Goal: Task Accomplishment & Management: Manage account settings

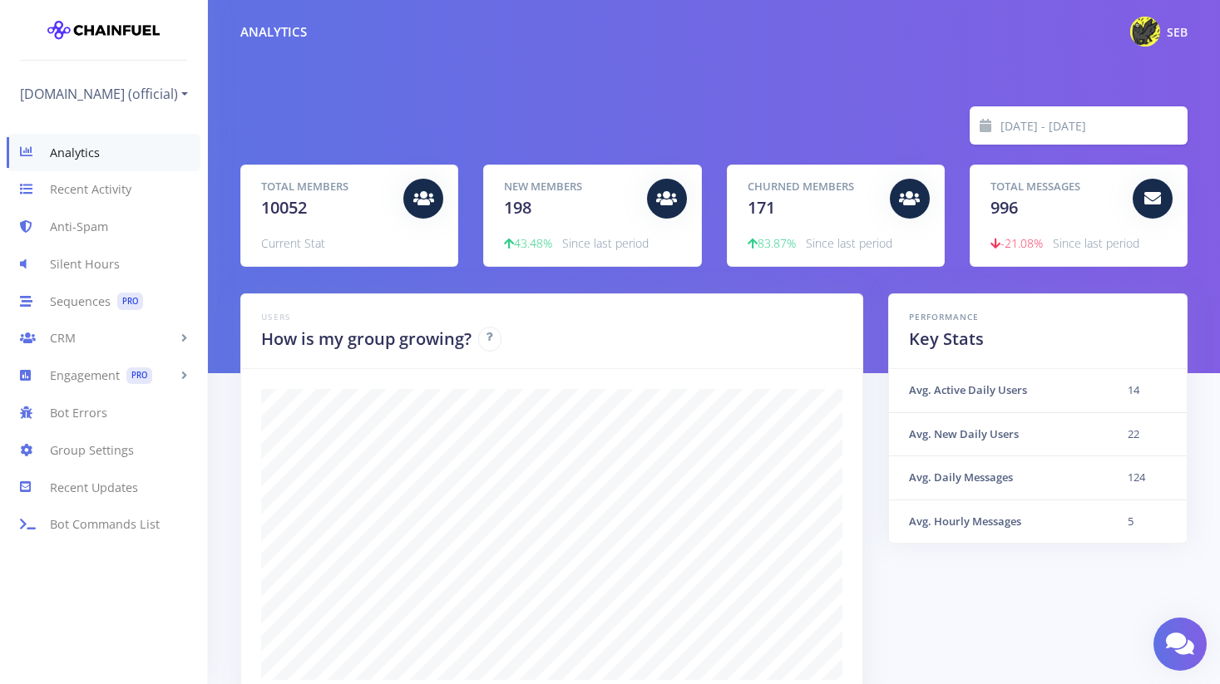
scroll to position [291, 906]
click at [107, 450] on link "Group Settings" at bounding box center [103, 450] width 207 height 37
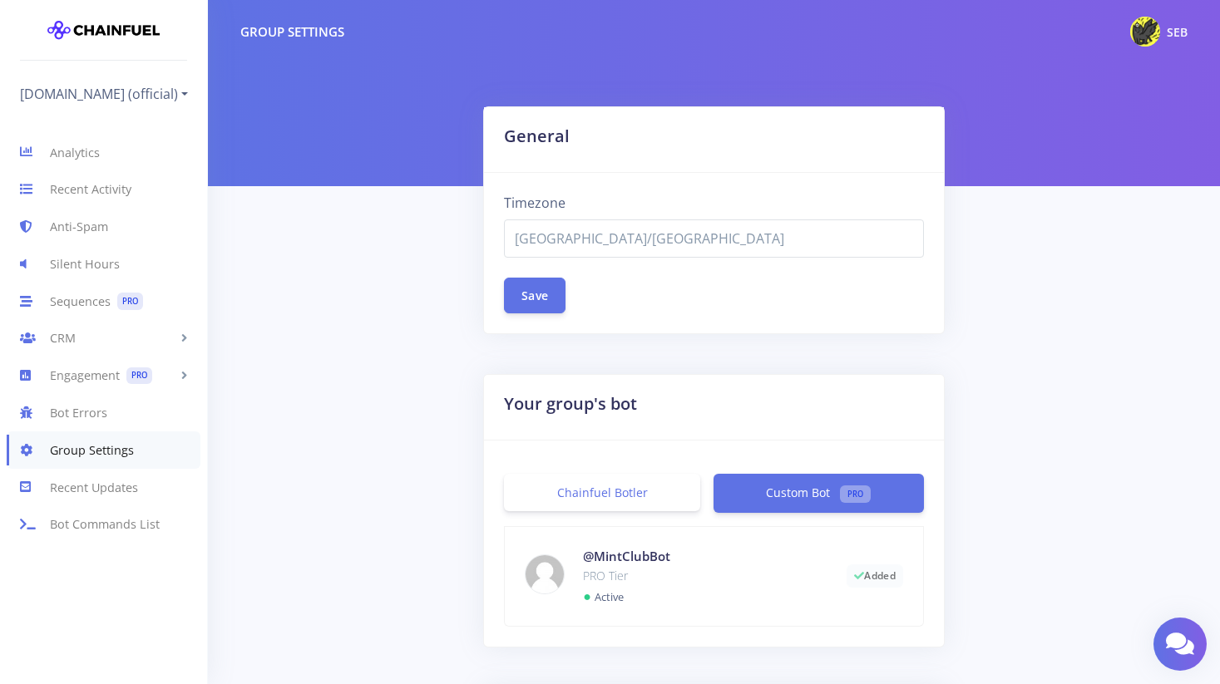
select select "[GEOGRAPHIC_DATA]/[GEOGRAPHIC_DATA]"
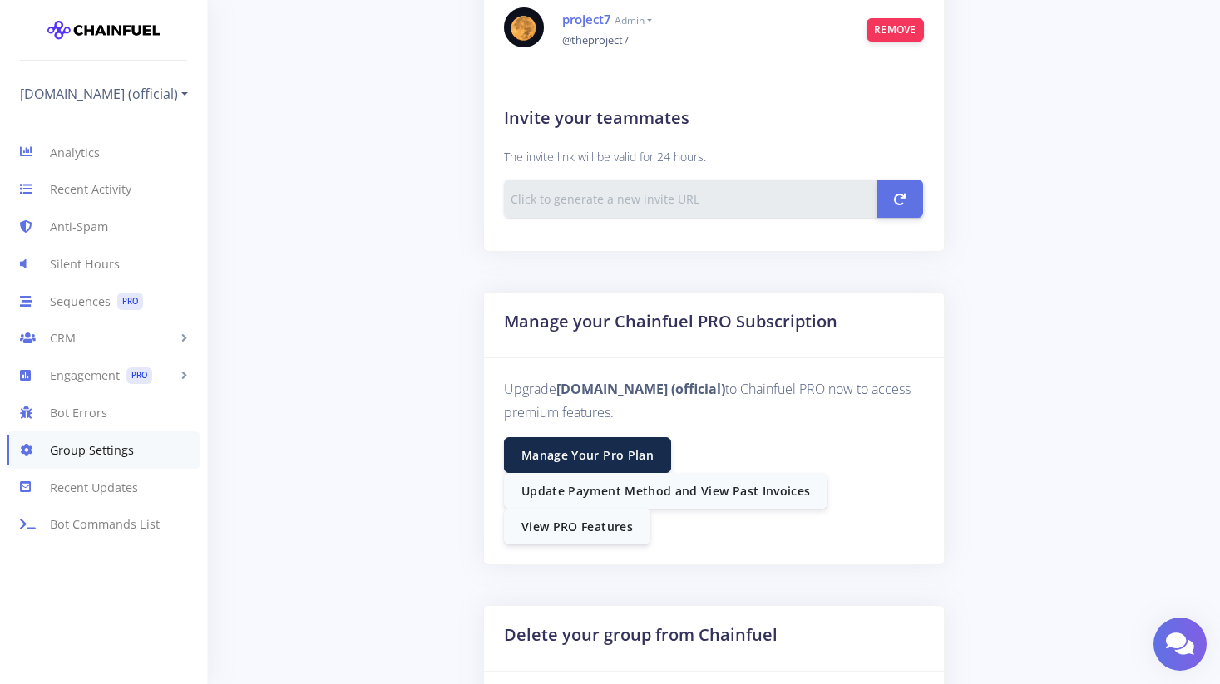
scroll to position [1032, 0]
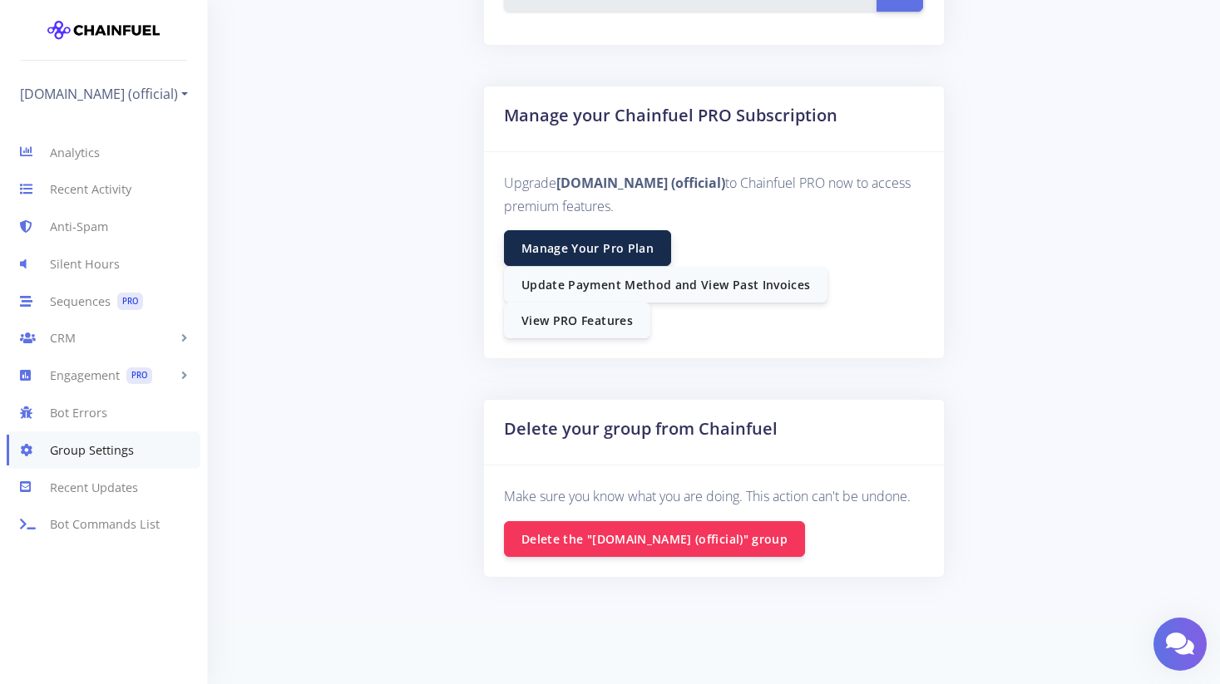
click at [634, 251] on link "Manage Your Pro Plan" at bounding box center [587, 248] width 167 height 36
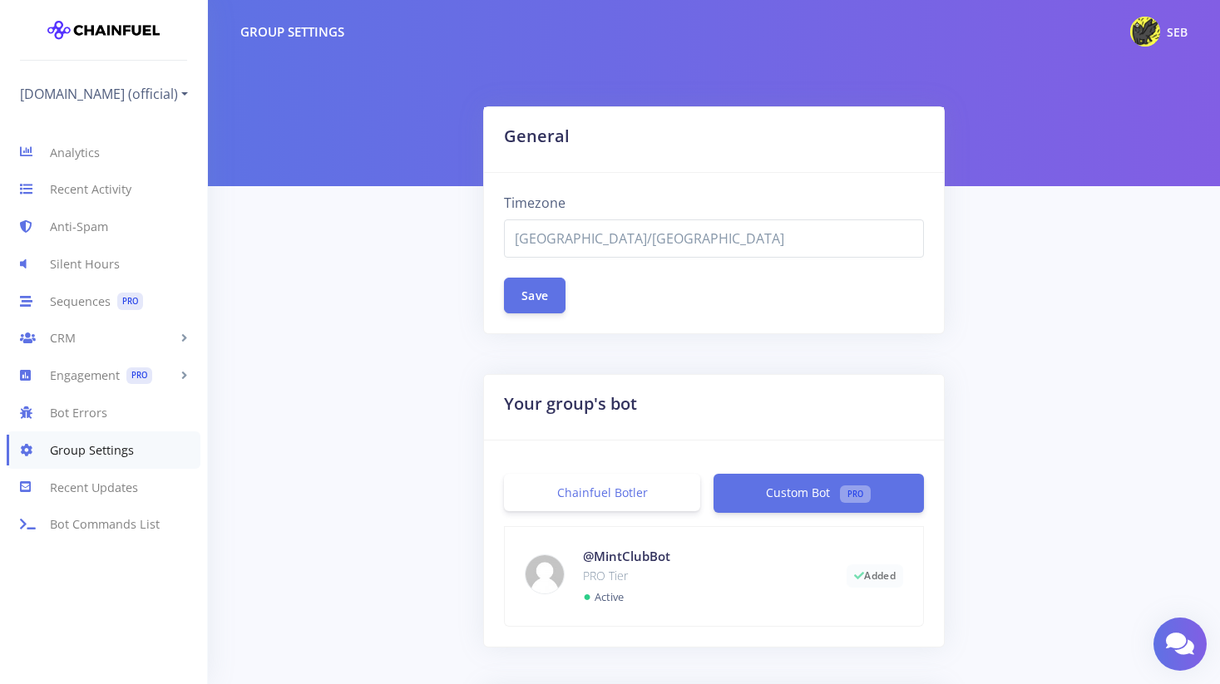
select select "[GEOGRAPHIC_DATA]/[GEOGRAPHIC_DATA]"
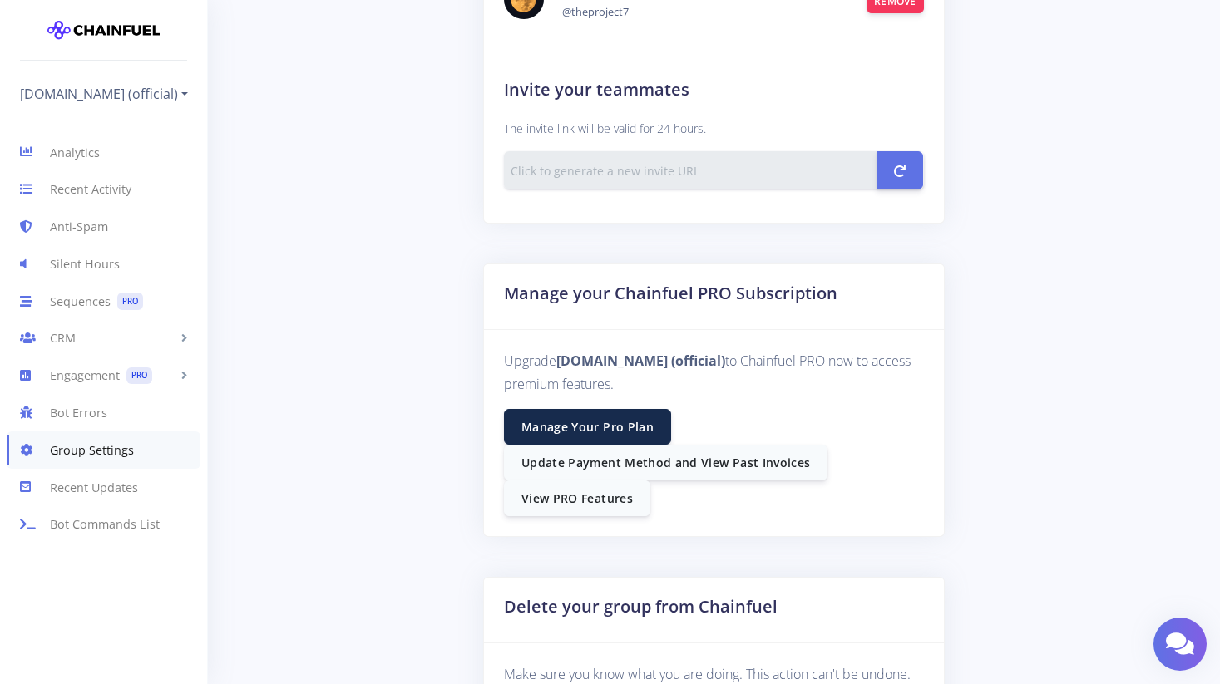
scroll to position [858, 0]
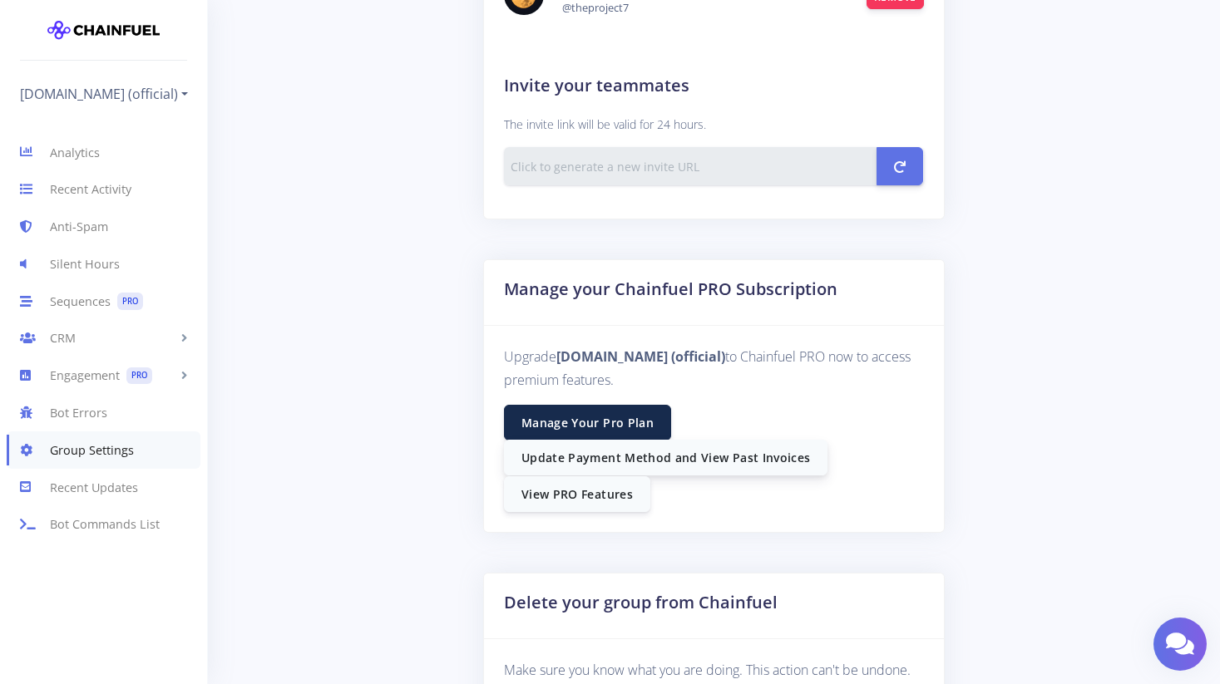
click at [614, 451] on link "Update Payment Method and View Past Invoices" at bounding box center [665, 458] width 323 height 36
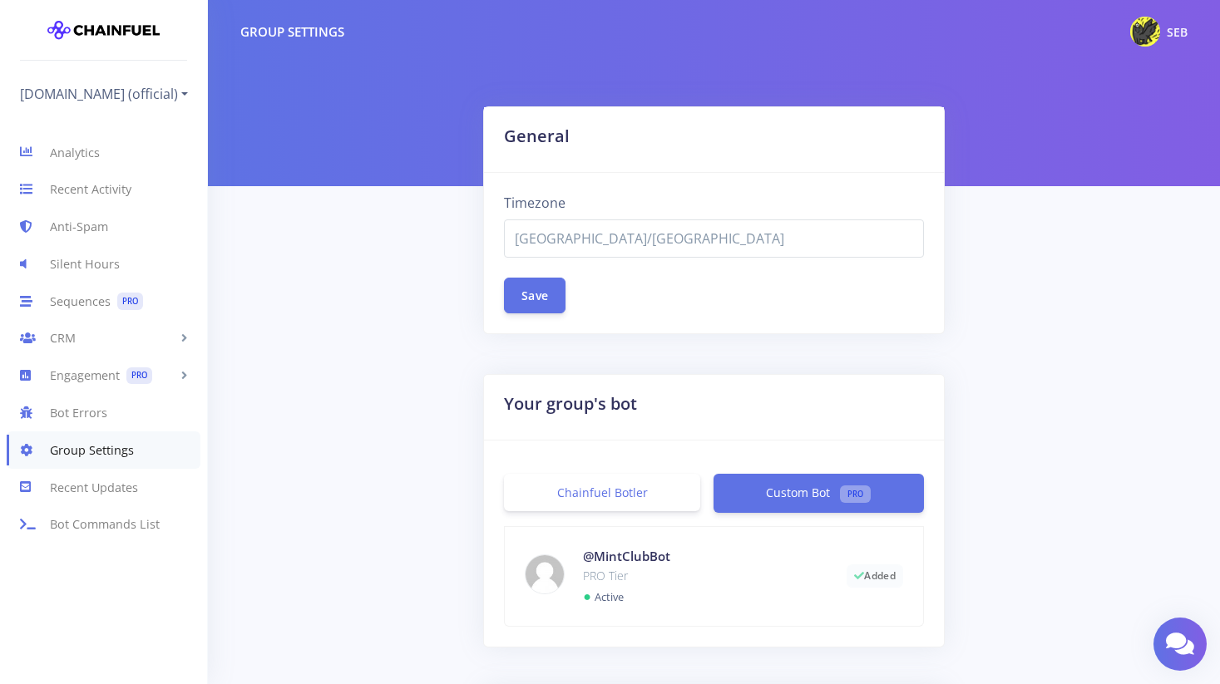
select select "Asia/Seoul"
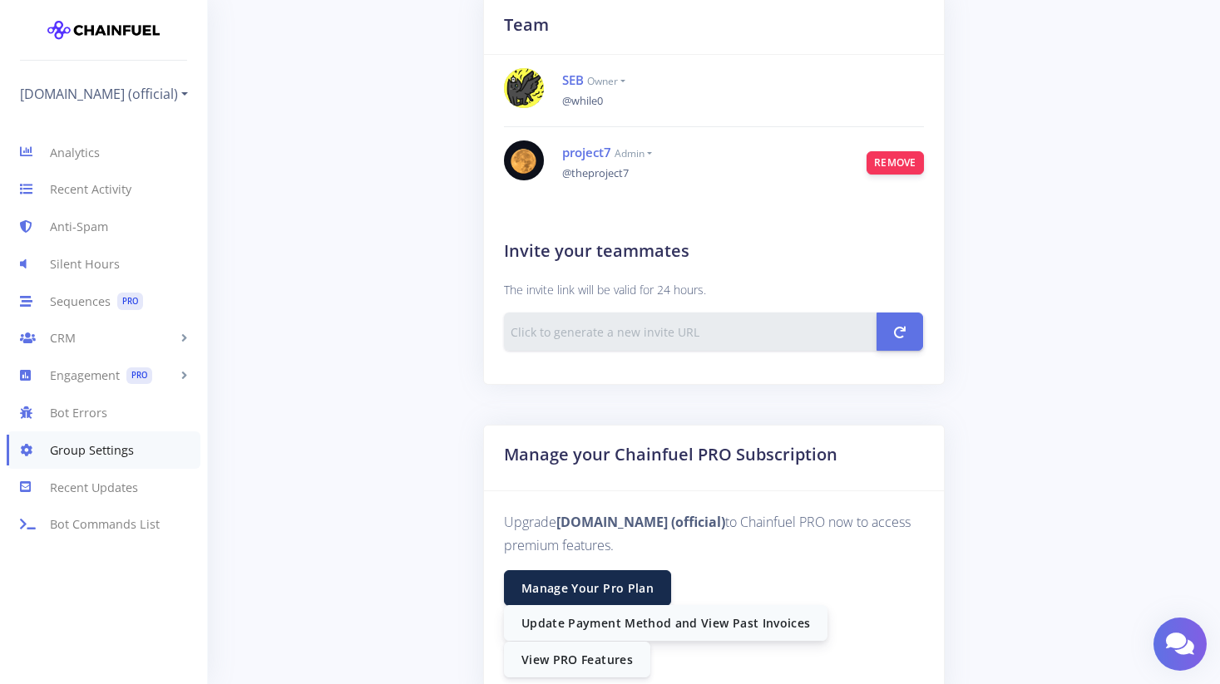
scroll to position [1032, 0]
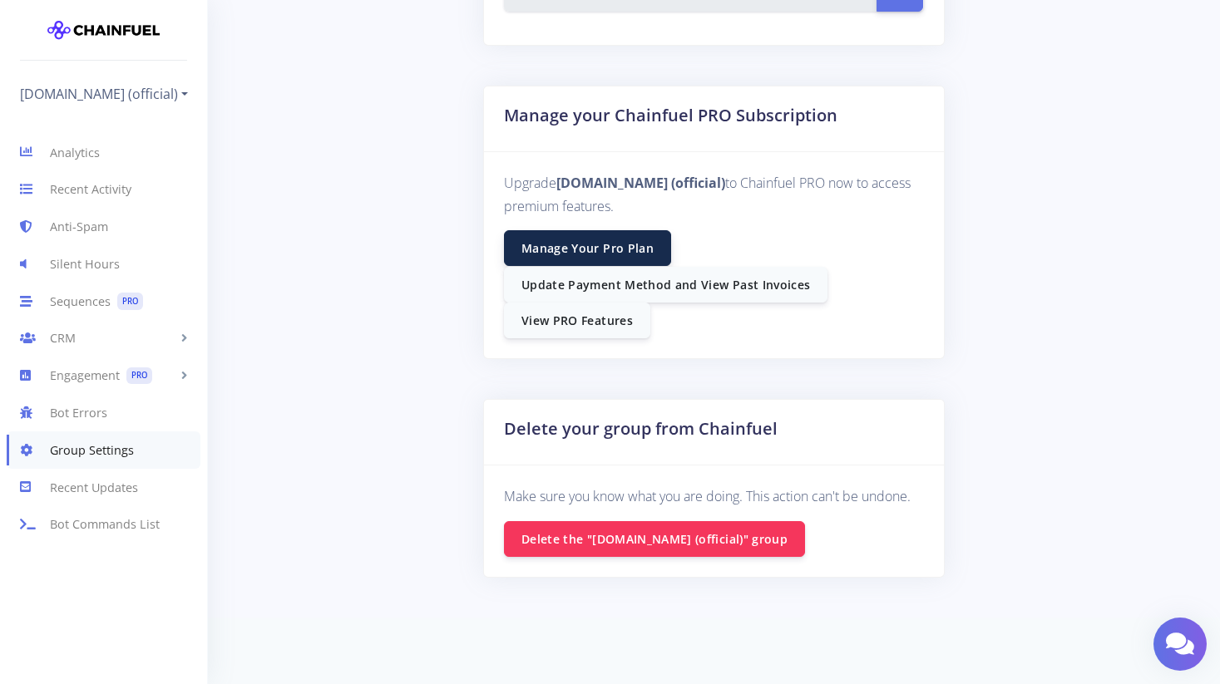
click at [630, 257] on link "Manage Your Pro Plan" at bounding box center [587, 248] width 167 height 36
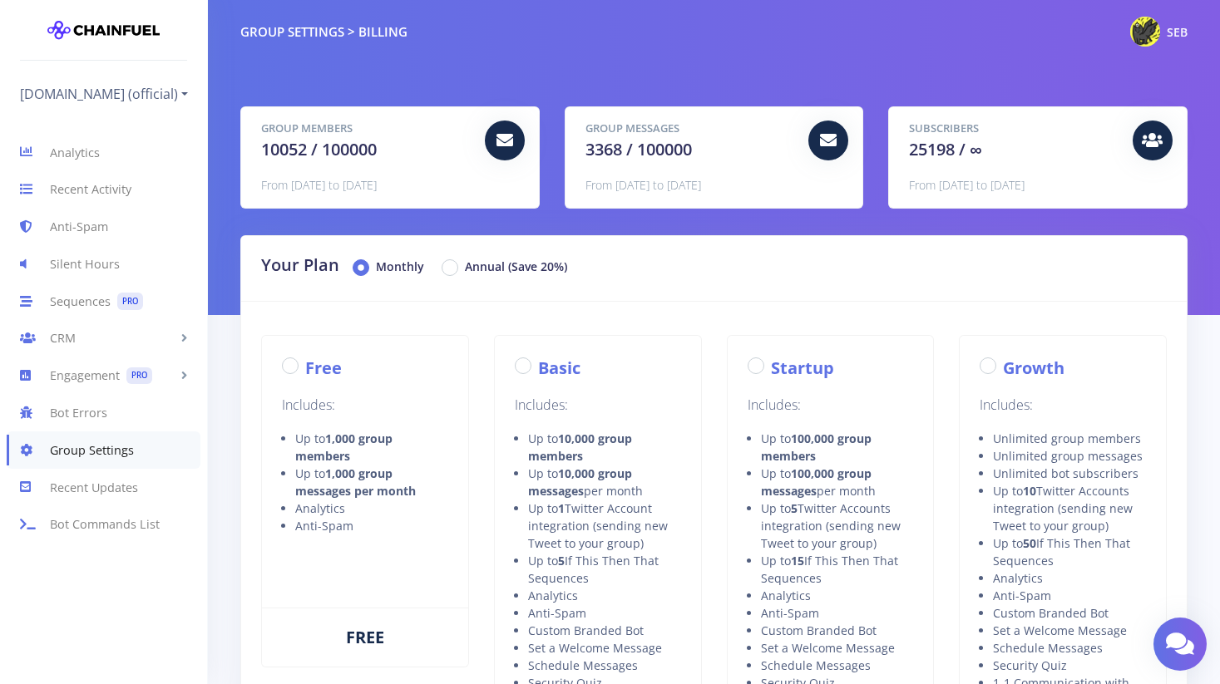
radio input "true"
click at [301, 371] on div "Free" at bounding box center [365, 368] width 166 height 25
click at [305, 366] on label "Free" at bounding box center [323, 368] width 37 height 25
click at [305, 366] on input "Free" at bounding box center [310, 361] width 11 height 11
radio input "true"
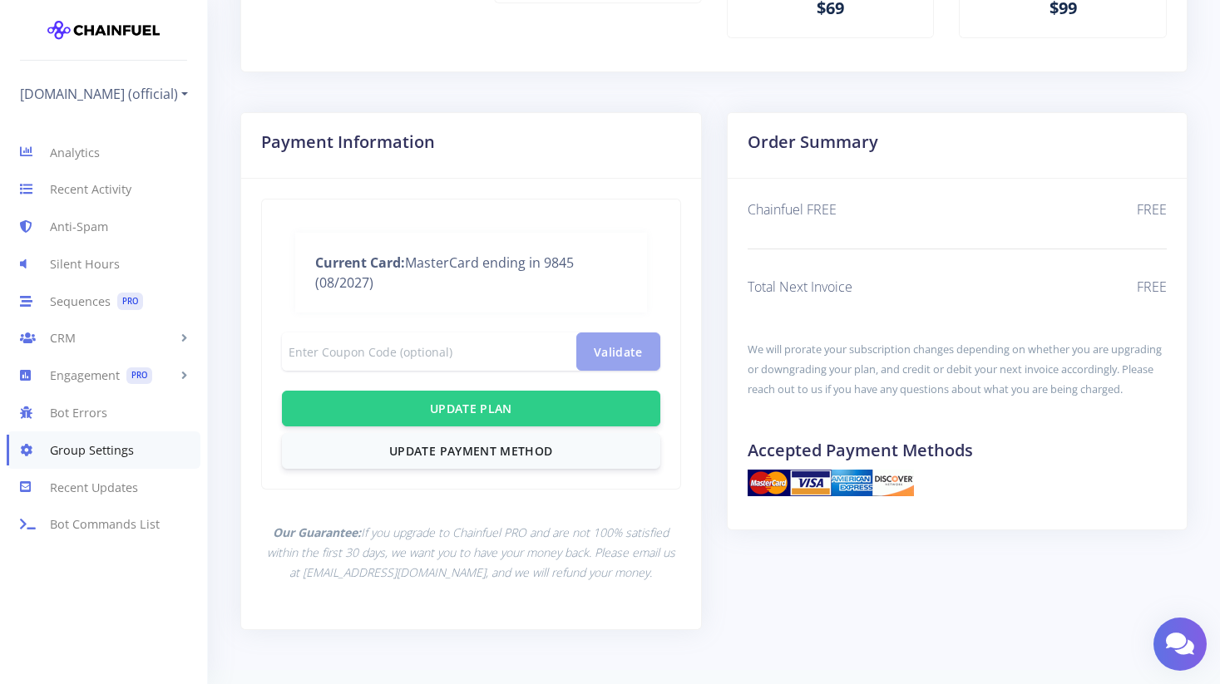
scroll to position [837, 0]
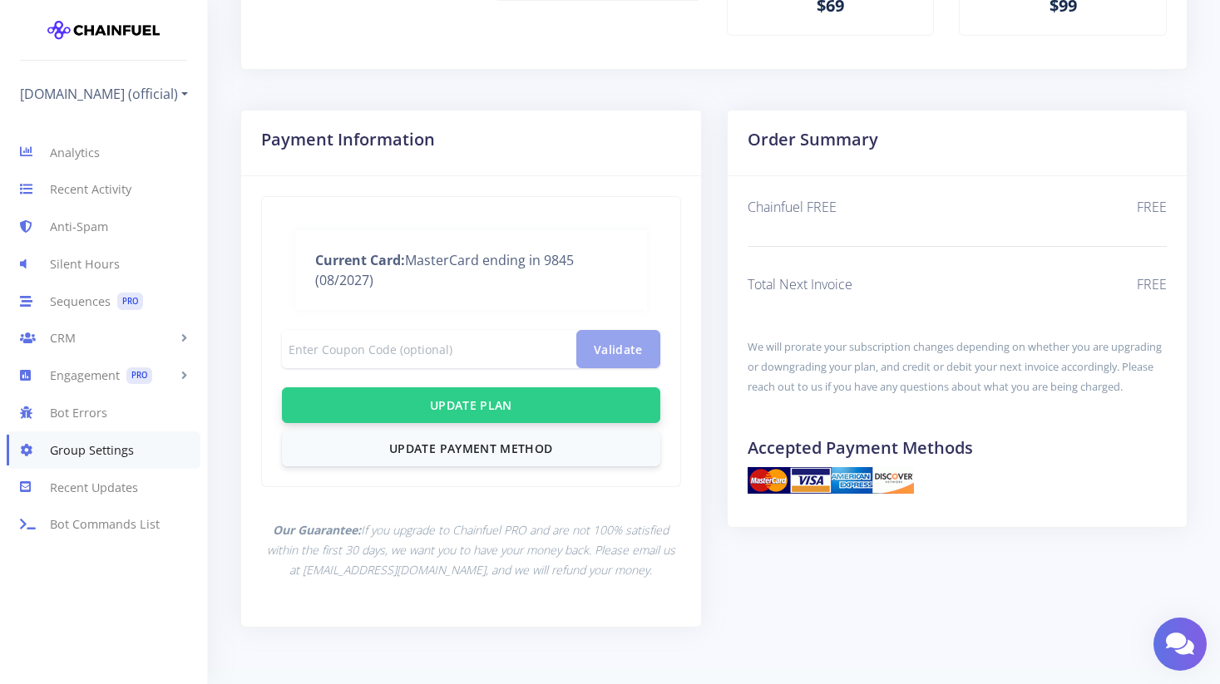
click at [500, 407] on span "Update Plan" at bounding box center [471, 406] width 82 height 16
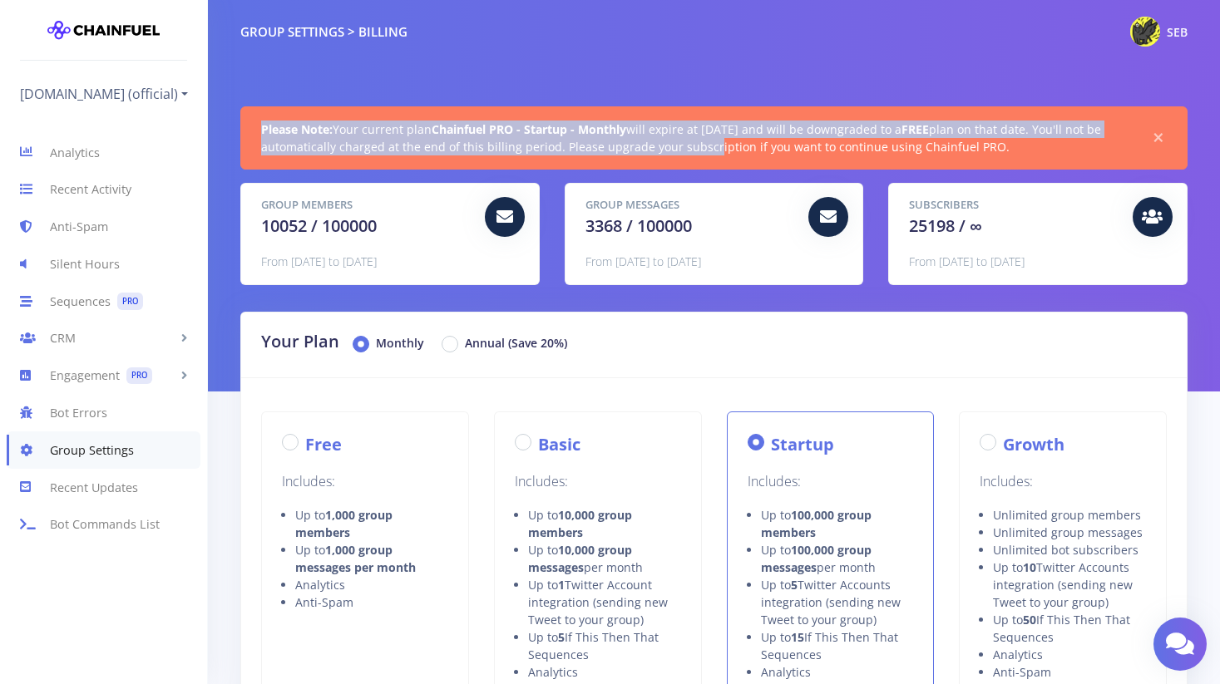
drag, startPoint x: 343, startPoint y: 126, endPoint x: 720, endPoint y: 144, distance: 378.0
click at [720, 144] on div "Please Note: Your current plan Chainfuel PRO - Startup - Monthly will expire at…" at bounding box center [713, 137] width 947 height 63
click at [720, 144] on span "Please Note: Your current plan Chainfuel PRO - Startup - Monthly will expire at…" at bounding box center [694, 138] width 866 height 35
drag, startPoint x: 779, startPoint y: 149, endPoint x: 437, endPoint y: 121, distance: 342.9
click at [437, 121] on span "Please Note: Your current plan Chainfuel PRO - Startup - Monthly will expire at…" at bounding box center [694, 138] width 866 height 35
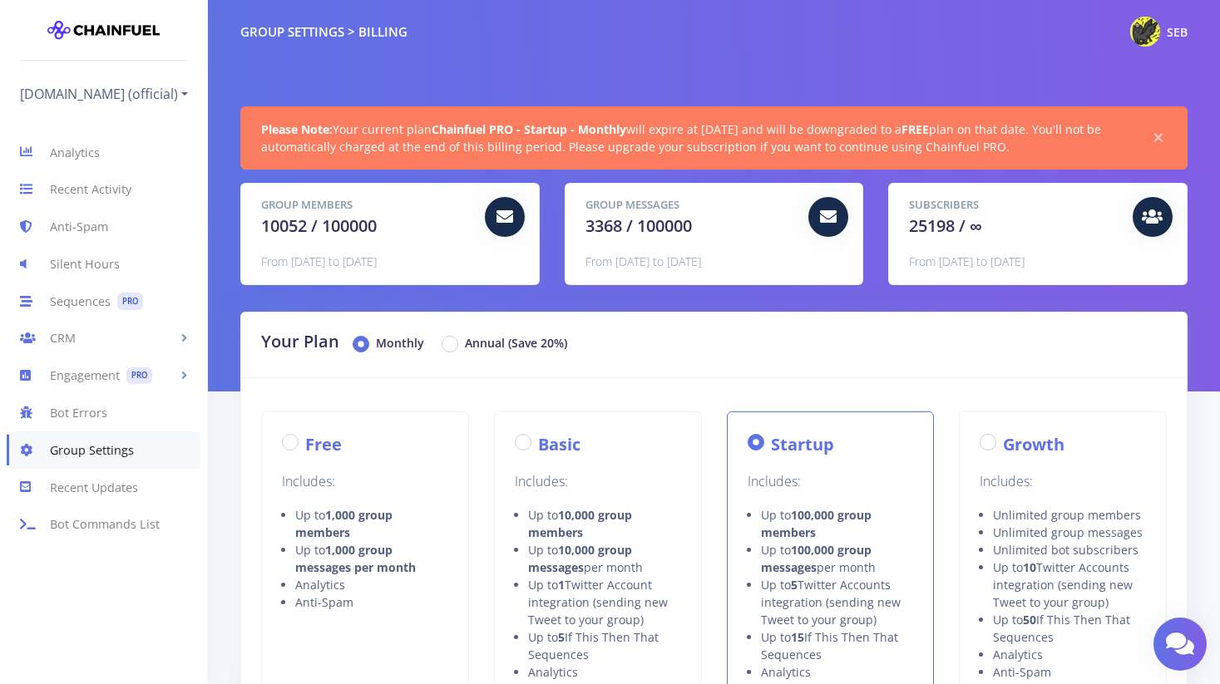
click at [437, 121] on strong "Chainfuel PRO - Startup - Monthly" at bounding box center [529, 129] width 195 height 16
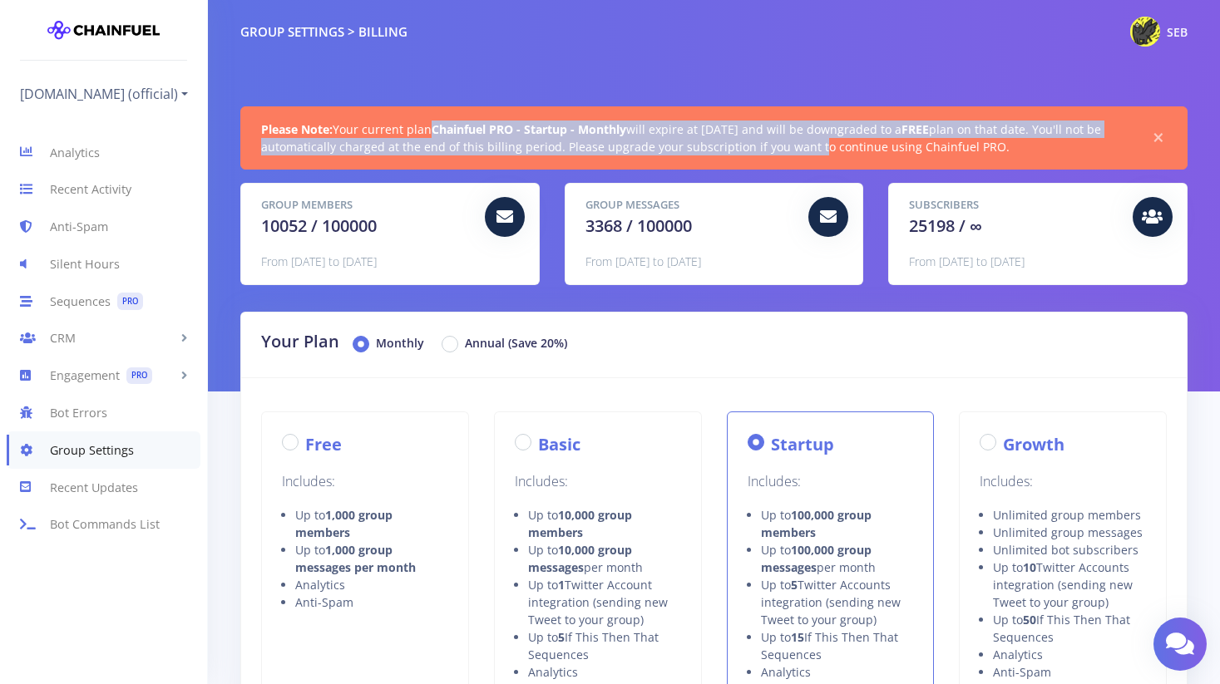
drag, startPoint x: 437, startPoint y: 121, endPoint x: 815, endPoint y: 146, distance: 379.2
click at [815, 146] on span "Please Note: Your current plan Chainfuel PRO - Startup - Monthly will expire at…" at bounding box center [694, 138] width 866 height 35
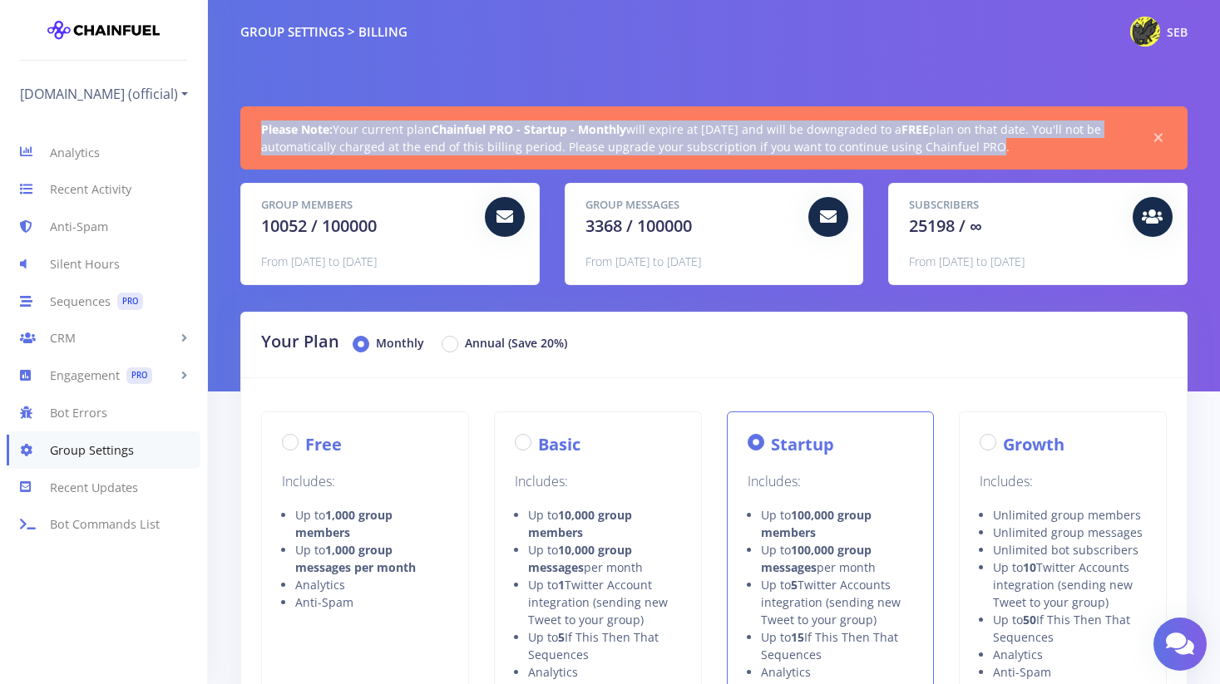
drag, startPoint x: 560, startPoint y: 116, endPoint x: 985, endPoint y: 146, distance: 426.0
click at [985, 146] on div "Please Note: Your current plan Chainfuel PRO - Startup - Monthly will expire at…" at bounding box center [713, 137] width 947 height 63
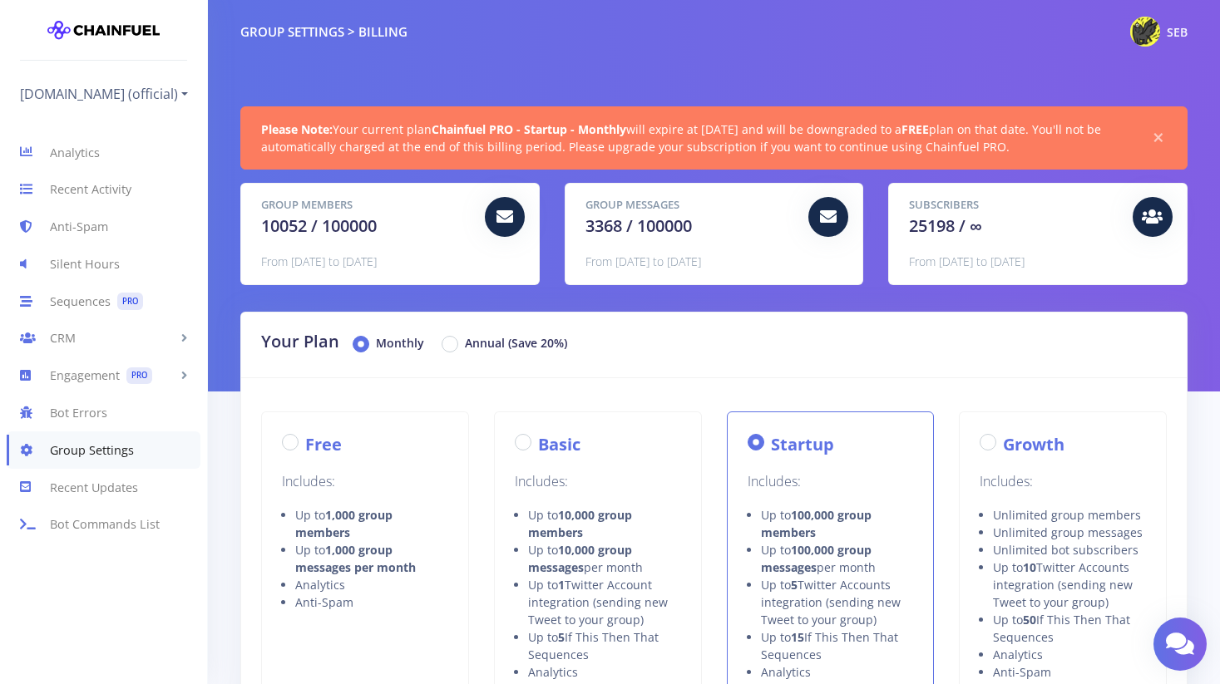
drag, startPoint x: 985, startPoint y: 146, endPoint x: 1117, endPoint y: 156, distance: 132.7
click at [1011, 146] on span "Please Note: Your current plan Chainfuel PRO - Startup - Monthly will expire at…" at bounding box center [694, 138] width 866 height 35
drag, startPoint x: 1117, startPoint y: 156, endPoint x: 553, endPoint y: 109, distance: 565.8
click at [553, 109] on div "Please Note: Your current plan Chainfuel PRO - Startup - Monthly will expire at…" at bounding box center [713, 137] width 947 height 63
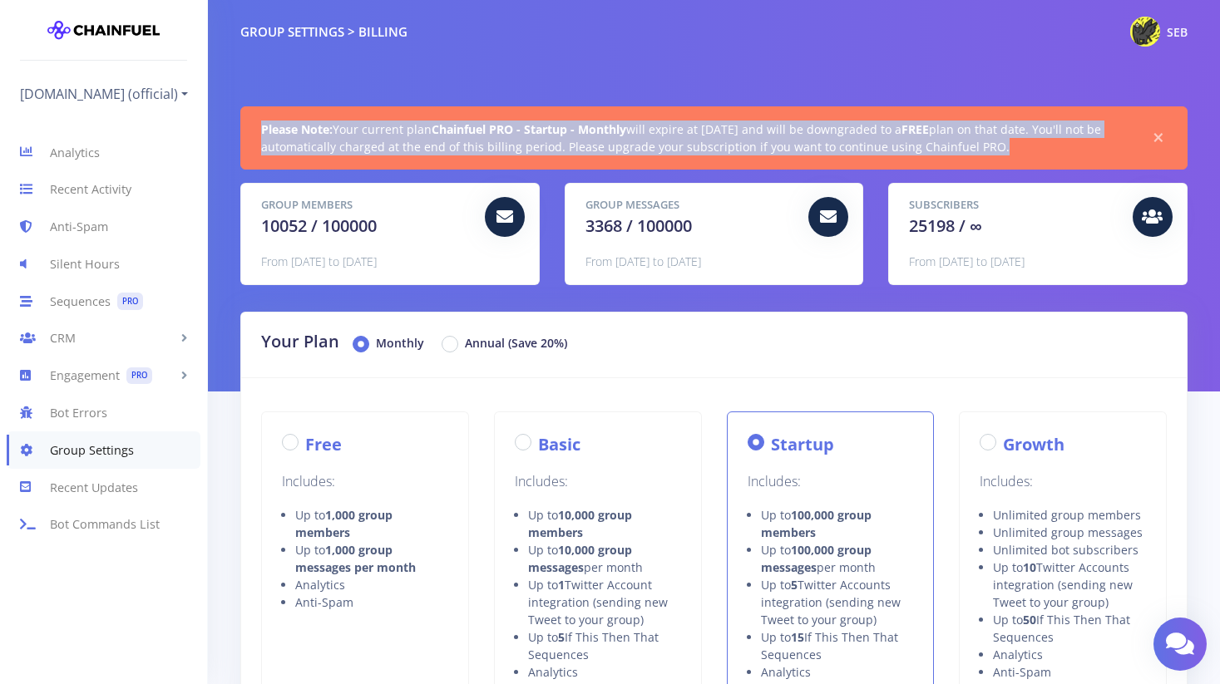
drag, startPoint x: 553, startPoint y: 109, endPoint x: 1067, endPoint y: 165, distance: 517.0
click at [1067, 165] on div "Please Note: Your current plan Chainfuel PRO - Startup - Monthly will expire at…" at bounding box center [713, 137] width 947 height 63
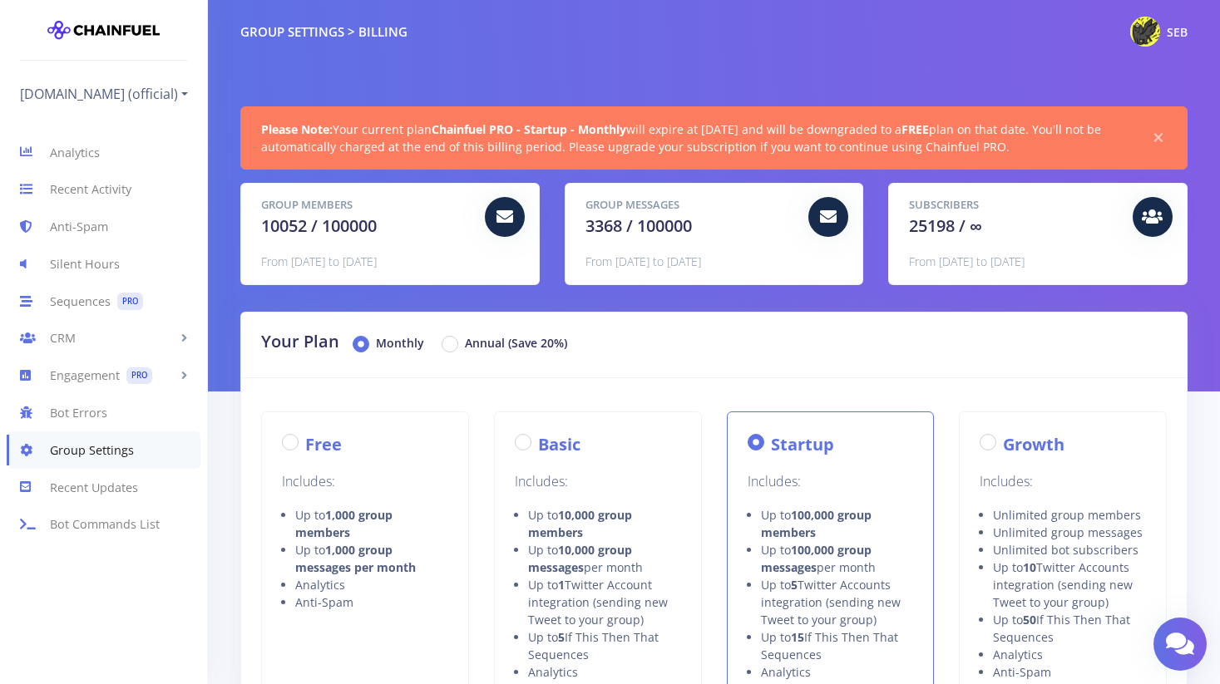
click at [305, 445] on label "Free" at bounding box center [323, 444] width 37 height 25
click at [305, 443] on input "Free" at bounding box center [310, 437] width 11 height 11
radio input "true"
click at [72, 456] on link "Group Settings" at bounding box center [104, 450] width 194 height 37
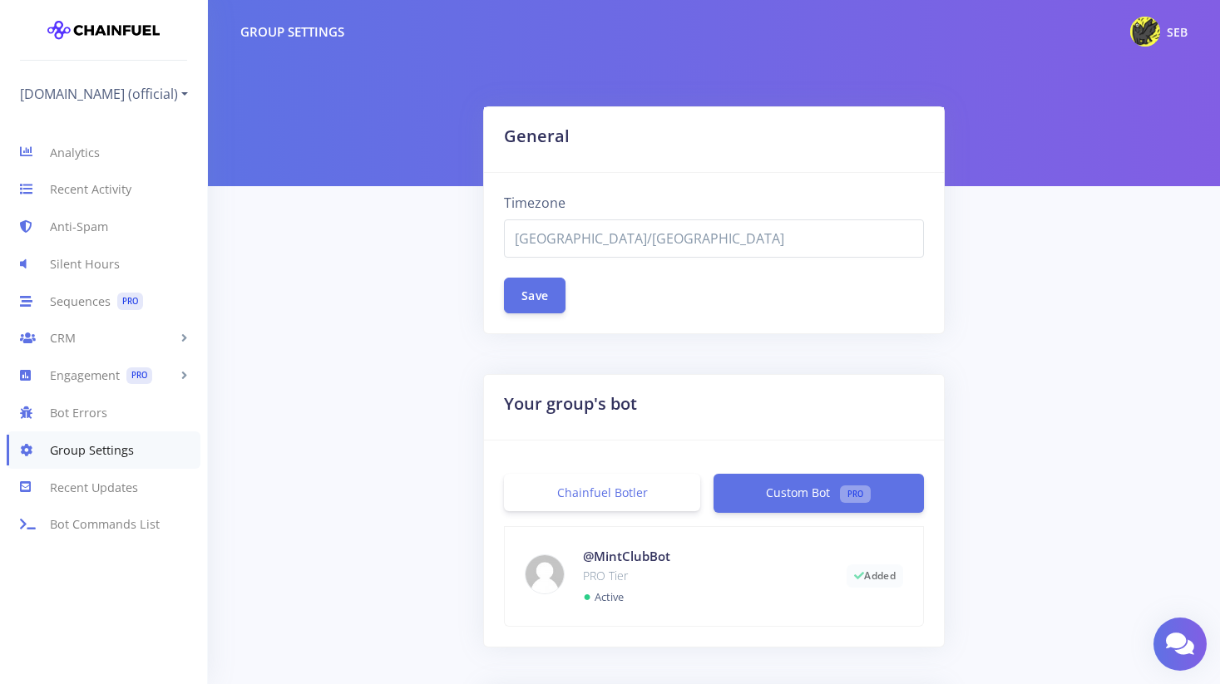
select select "[GEOGRAPHIC_DATA]/[GEOGRAPHIC_DATA]"
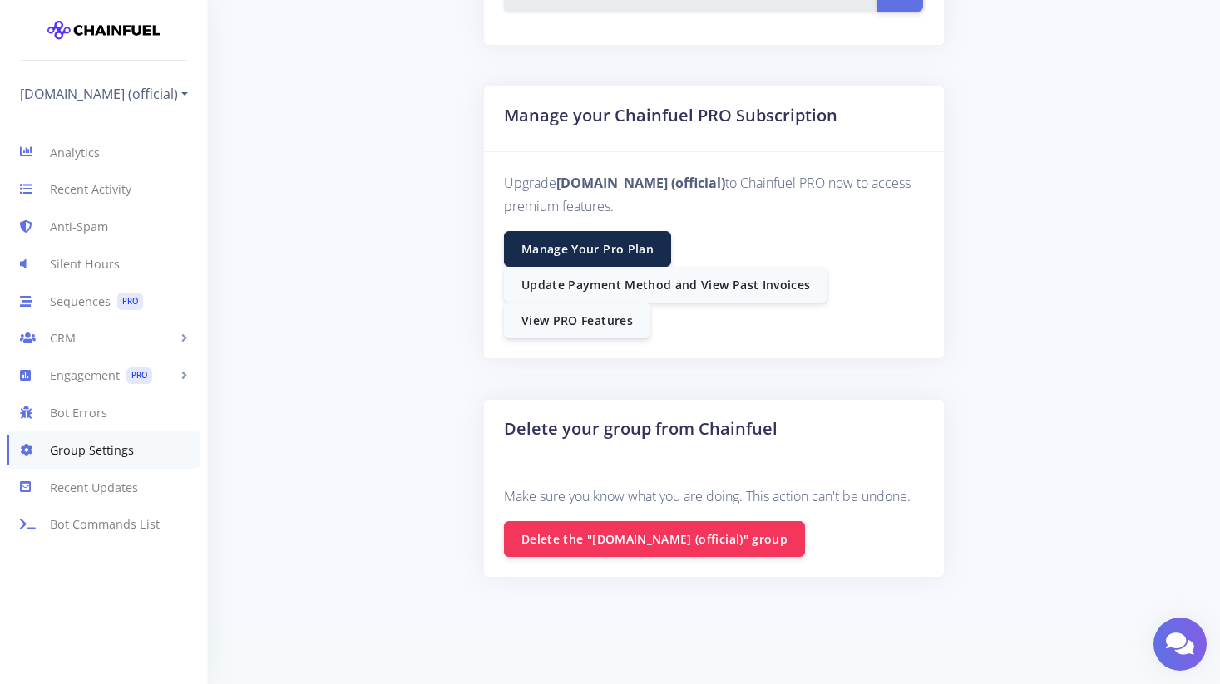
scroll to position [1020, 0]
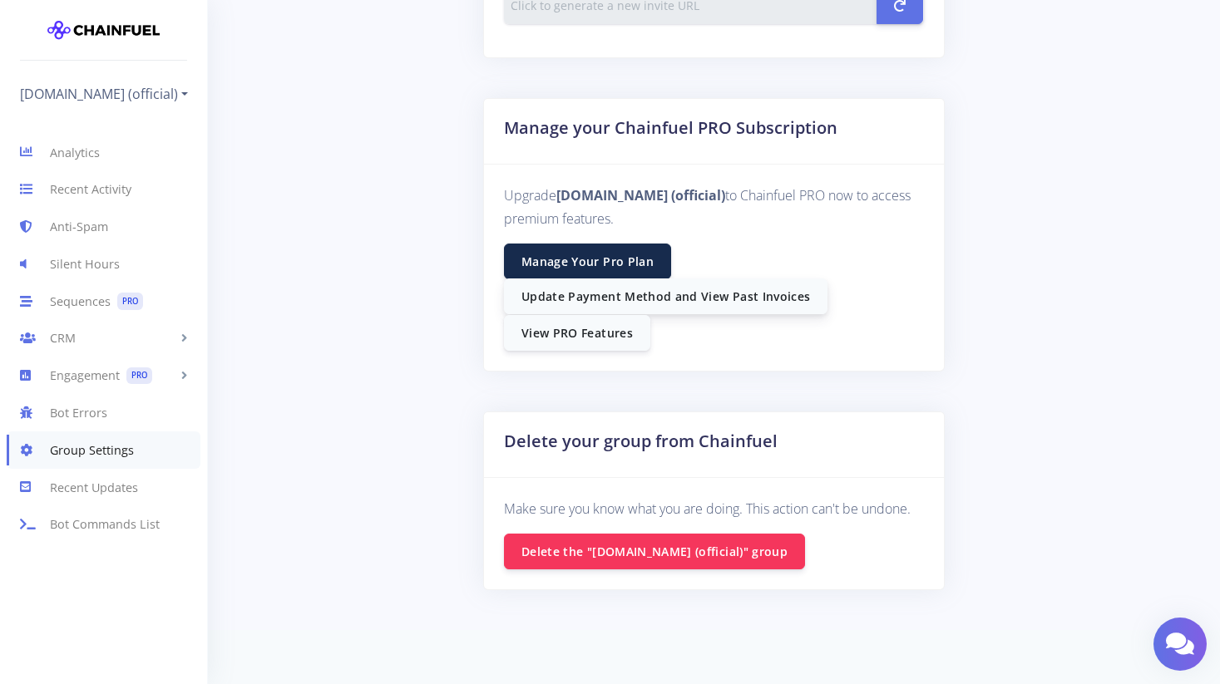
click at [600, 297] on link "Update Payment Method and View Past Invoices" at bounding box center [665, 297] width 323 height 36
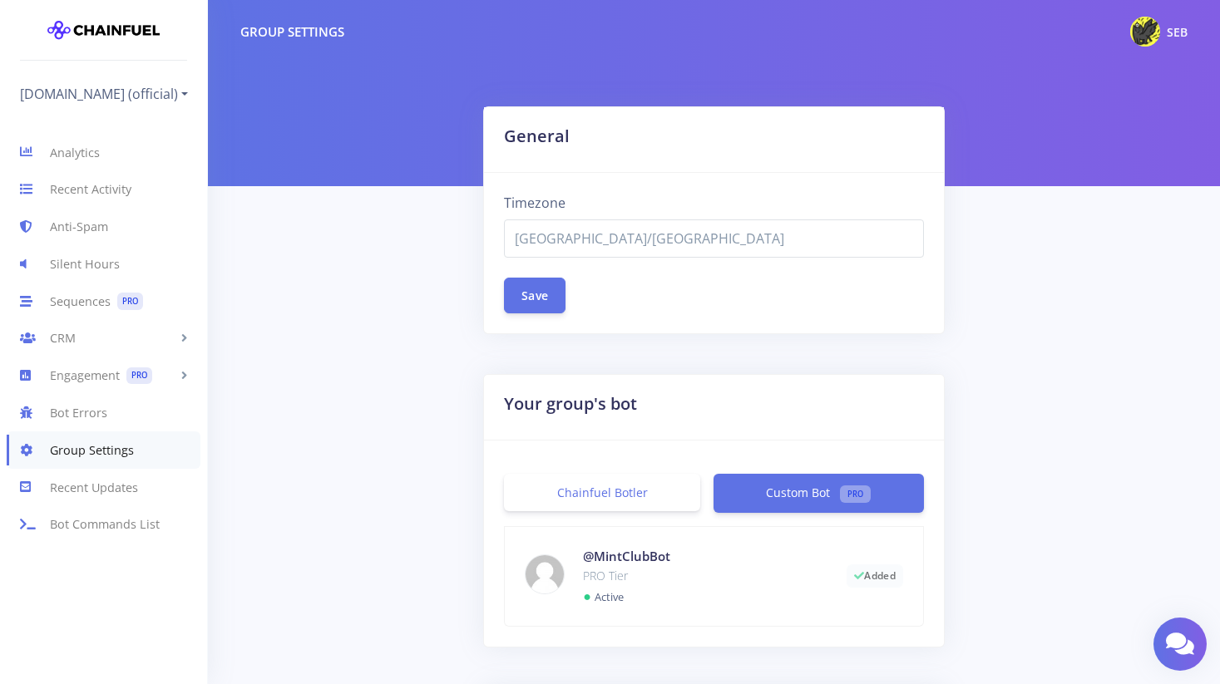
select select "[GEOGRAPHIC_DATA]/[GEOGRAPHIC_DATA]"
click at [86, 452] on link "Group Settings" at bounding box center [104, 450] width 194 height 37
select select "[GEOGRAPHIC_DATA]/[GEOGRAPHIC_DATA]"
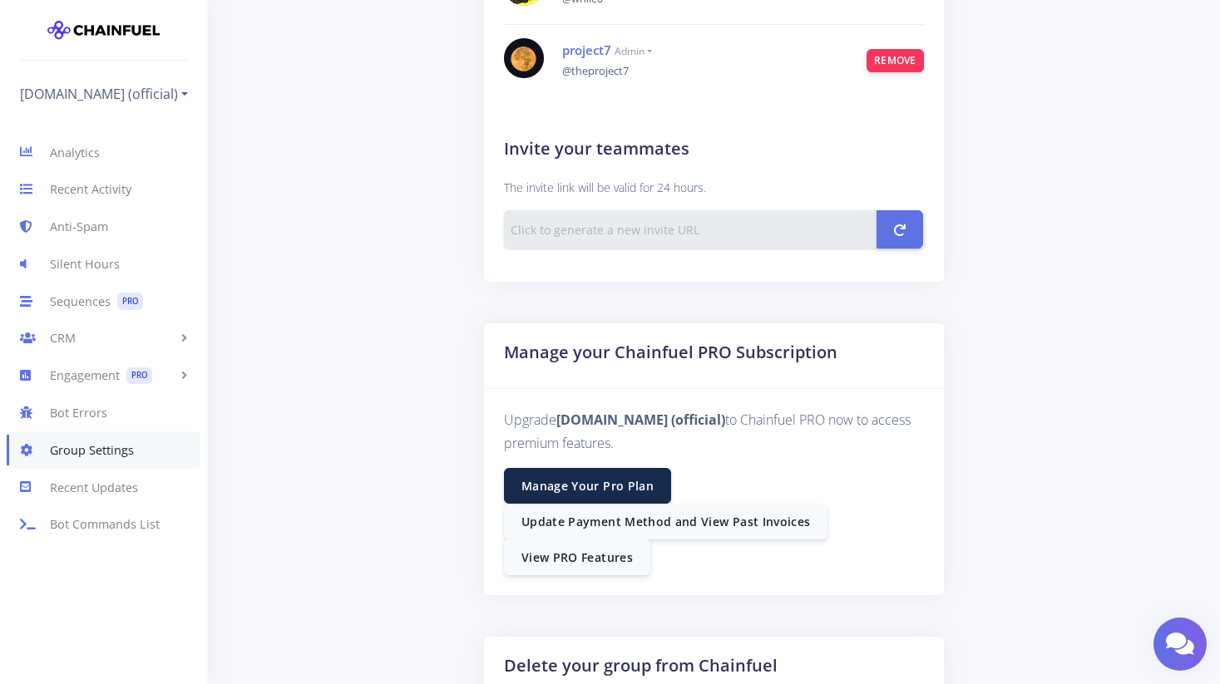
scroll to position [793, 0]
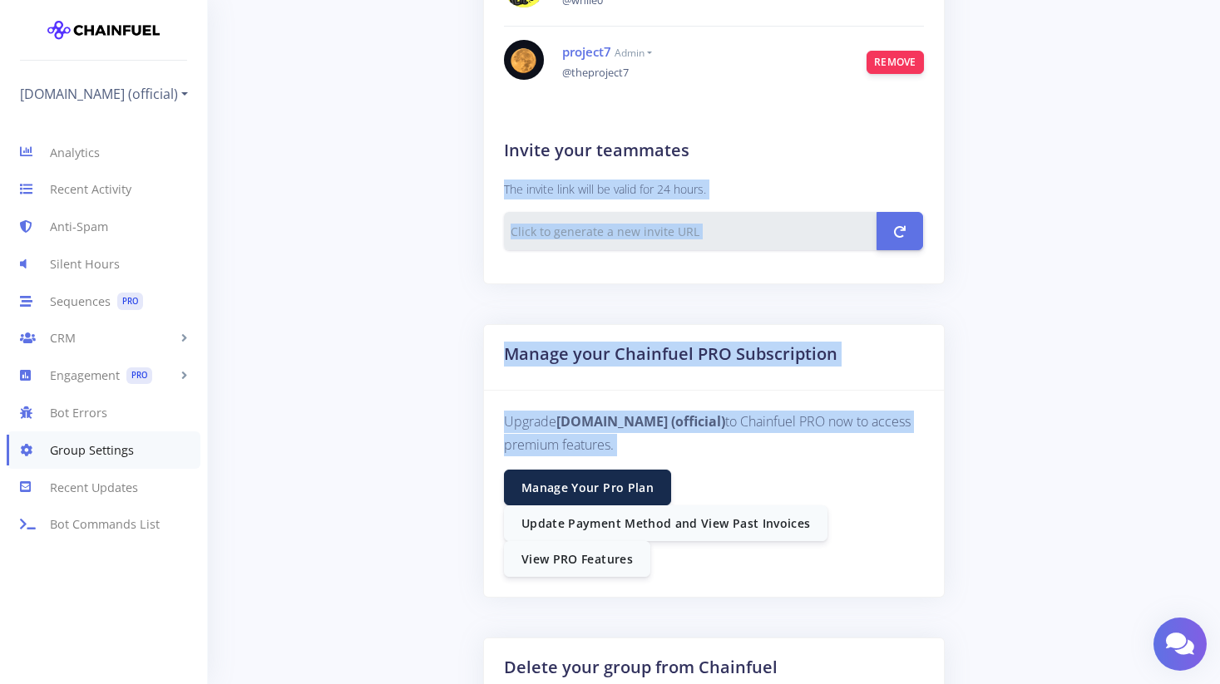
drag, startPoint x: 455, startPoint y: 168, endPoint x: 1207, endPoint y: 524, distance: 831.8
click at [1207, 524] on div "General Timezone Africa/Abidjan Africa/Accra Africa/Addis_Ababa Africa/Algiers …" at bounding box center [714, 84] width 1012 height 1543
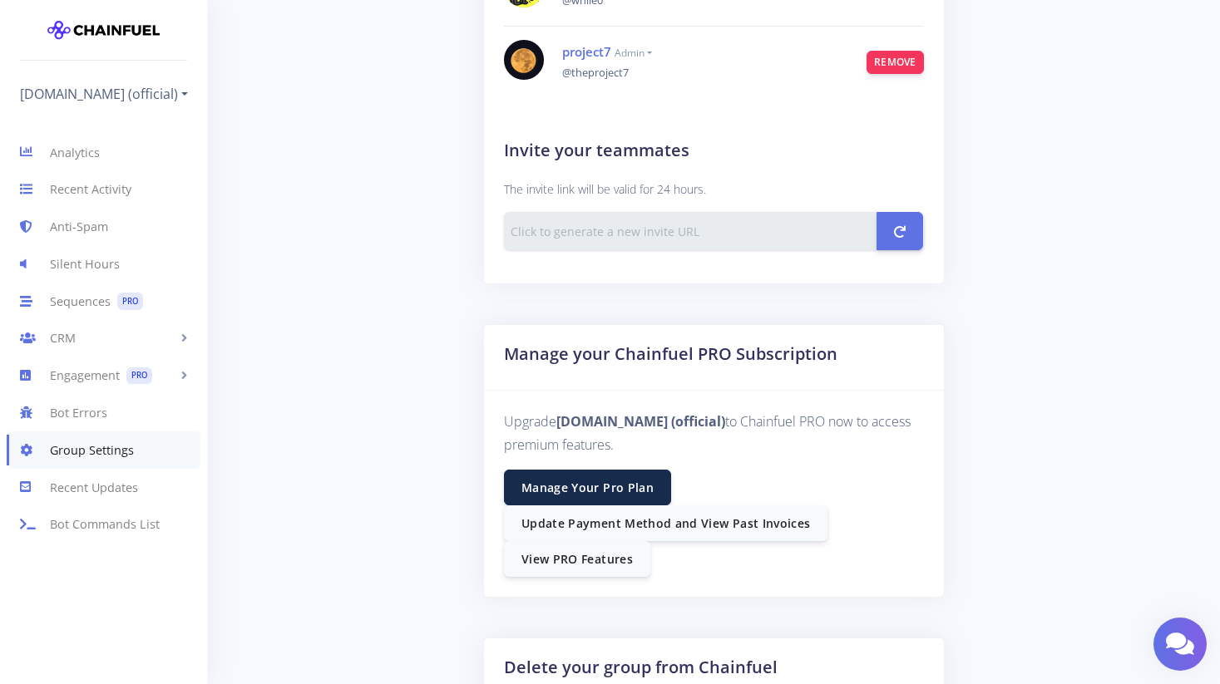
drag, startPoint x: 1207, startPoint y: 523, endPoint x: 1124, endPoint y: 431, distance: 123.7
click at [1205, 520] on div "General Timezone Africa/Abidjan Africa/Accra Africa/Addis_Ababa Africa/Algiers …" at bounding box center [714, 84] width 1012 height 1543
